Goal: Information Seeking & Learning: Learn about a topic

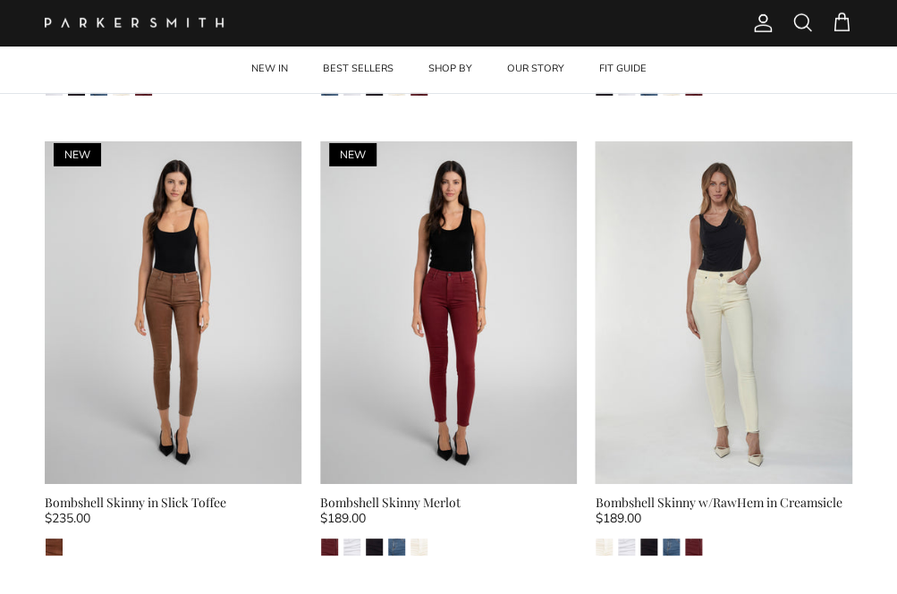
scroll to position [3118, 0]
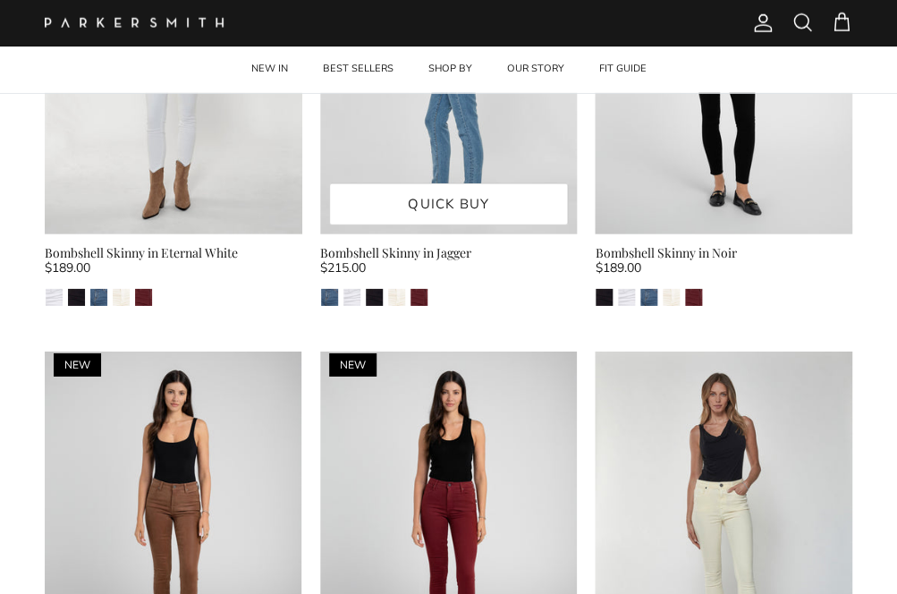
drag, startPoint x: 463, startPoint y: 106, endPoint x: 401, endPoint y: 129, distance: 65.7
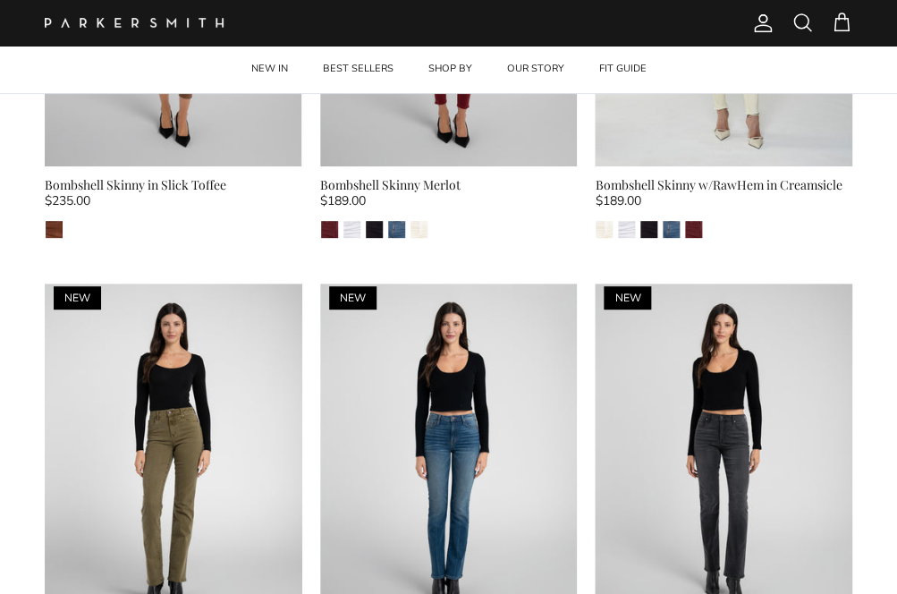
scroll to position [3610, 0]
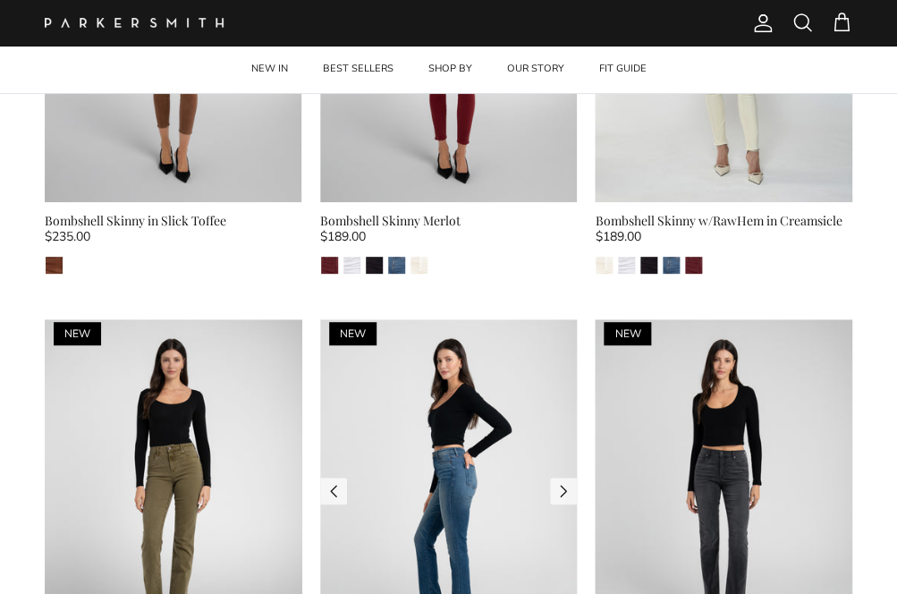
click at [435, 418] on img at bounding box center [449, 491] width 258 height 344
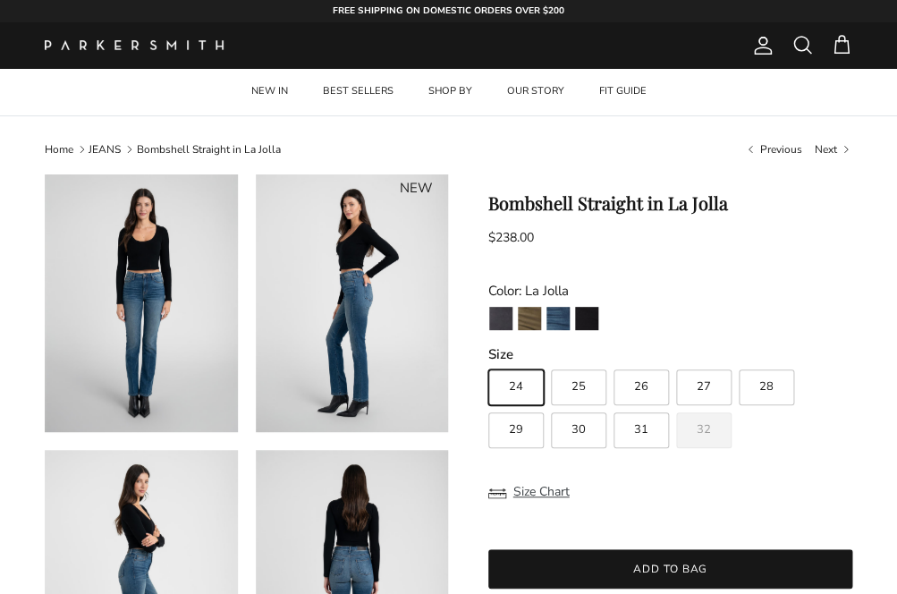
click at [352, 517] on img at bounding box center [352, 579] width 193 height 258
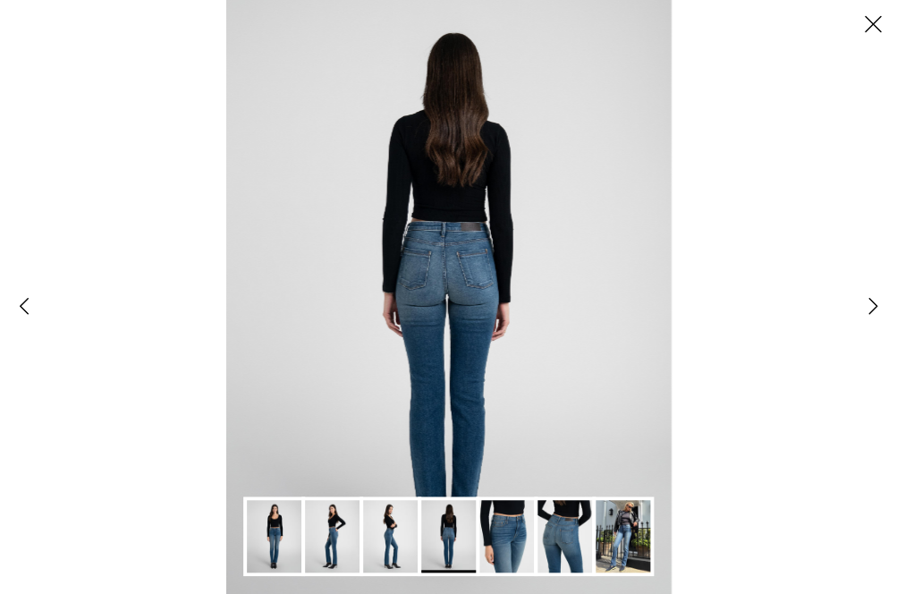
click at [613, 531] on img "Gallery Viewer" at bounding box center [623, 536] width 55 height 72
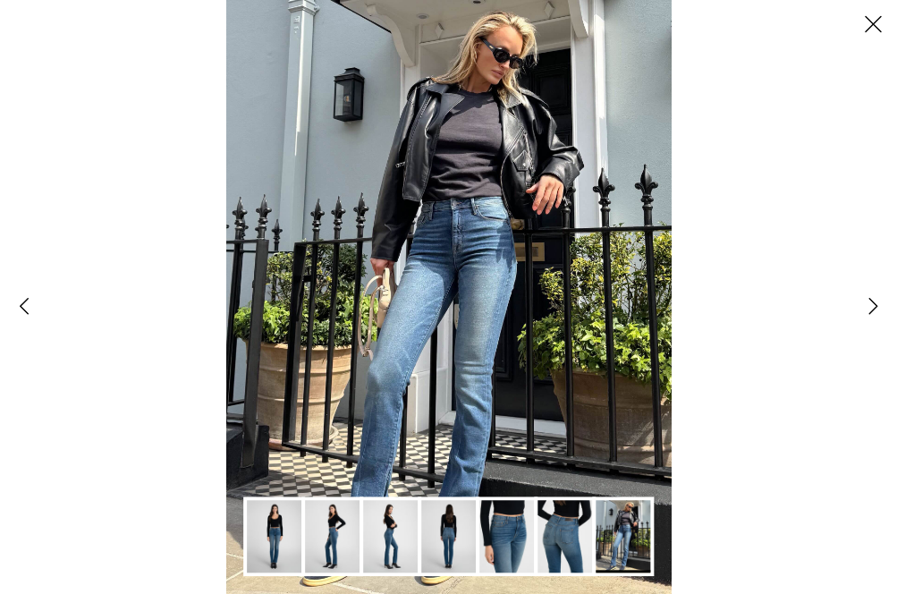
click at [392, 530] on img "Gallery Viewer" at bounding box center [390, 536] width 55 height 72
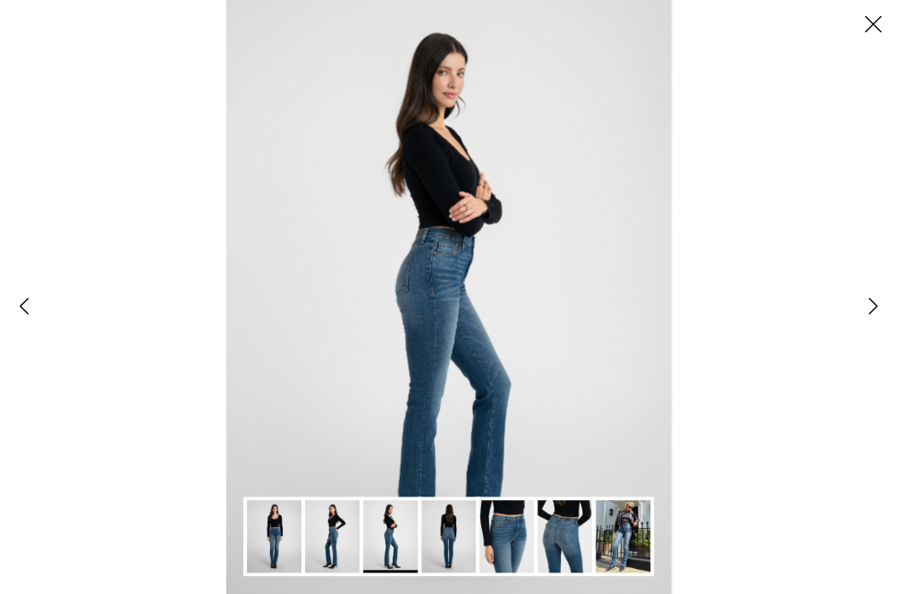
click at [329, 525] on img "Gallery Viewer" at bounding box center [332, 536] width 55 height 72
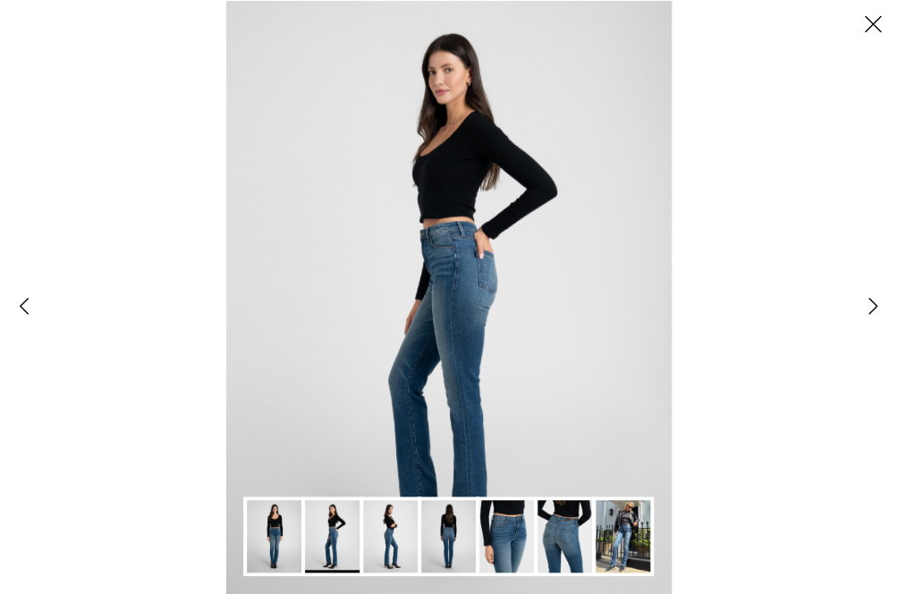
click at [391, 535] on img "Gallery Viewer" at bounding box center [390, 536] width 55 height 72
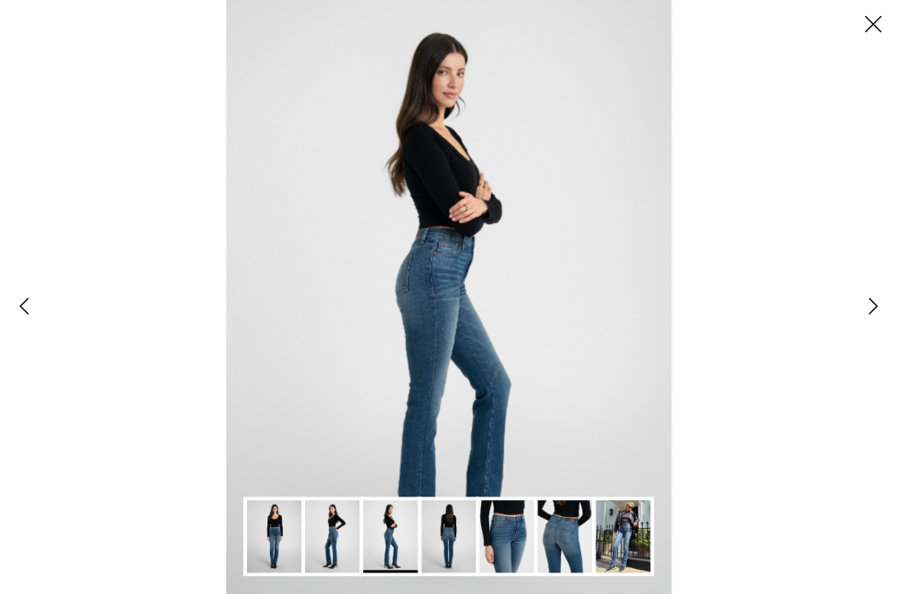
click at [880, 32] on button "Close" at bounding box center [873, 24] width 48 height 48
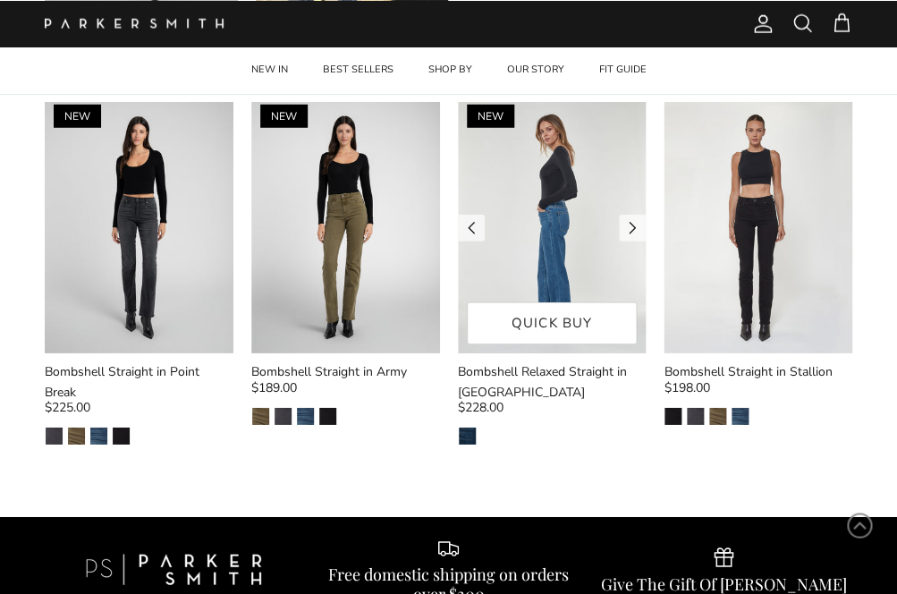
scroll to position [1251, 0]
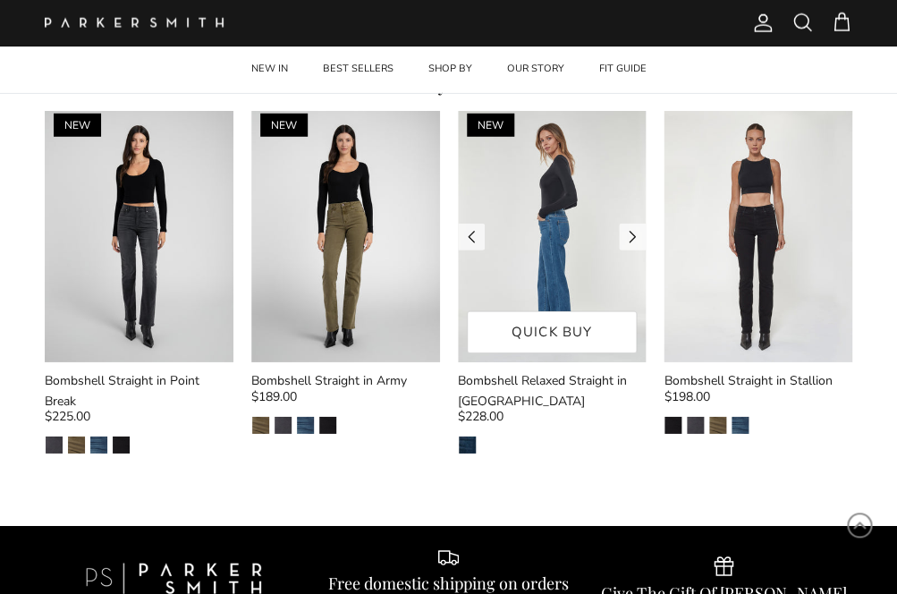
click at [542, 242] on img at bounding box center [552, 236] width 189 height 251
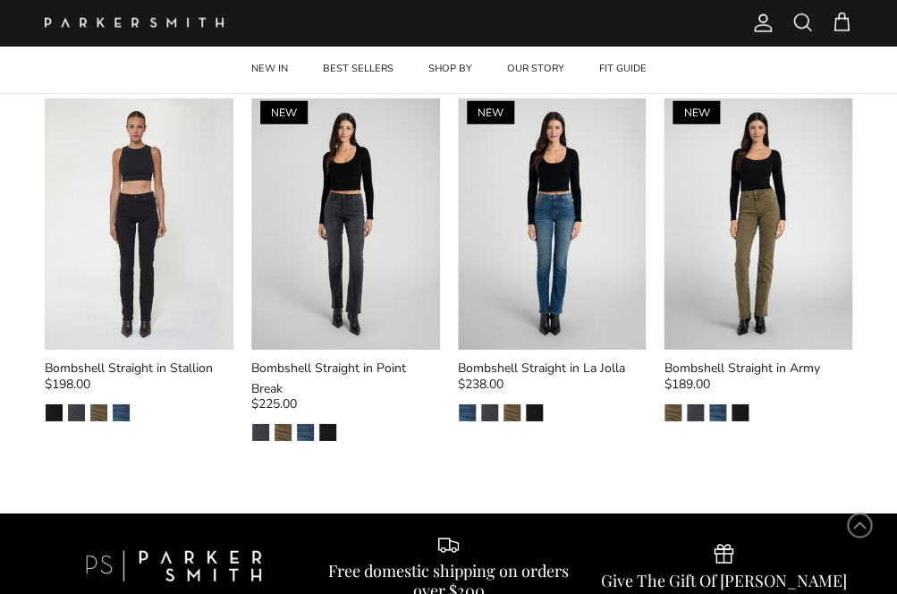
scroll to position [1317, 0]
